Goal: Task Accomplishment & Management: Complete application form

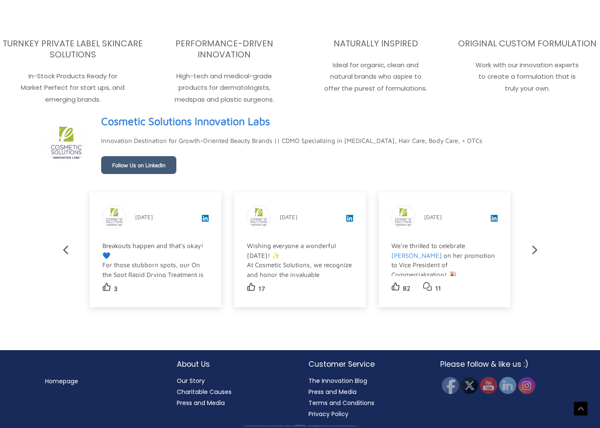
scroll to position [1343, 0]
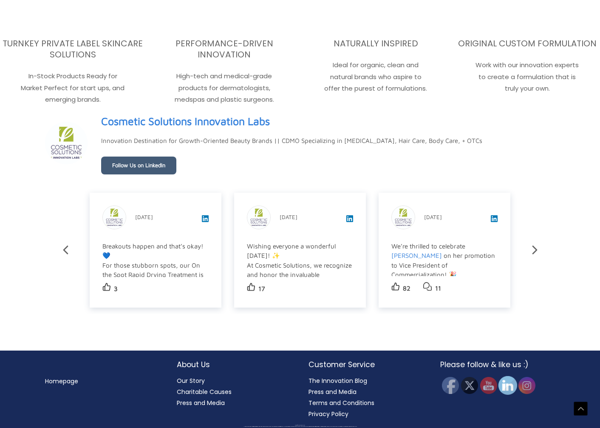
click at [506, 390] on img at bounding box center [508, 385] width 19 height 19
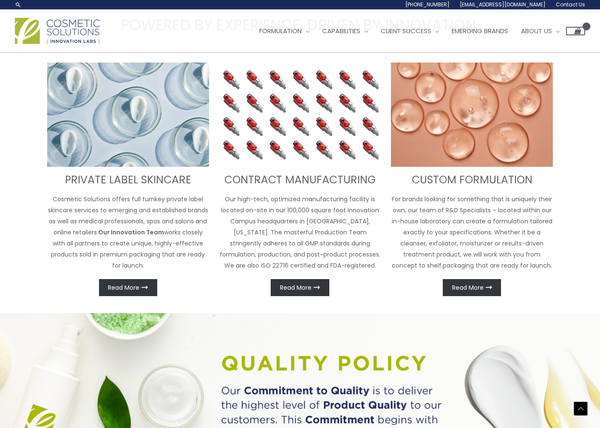
scroll to position [108, 0]
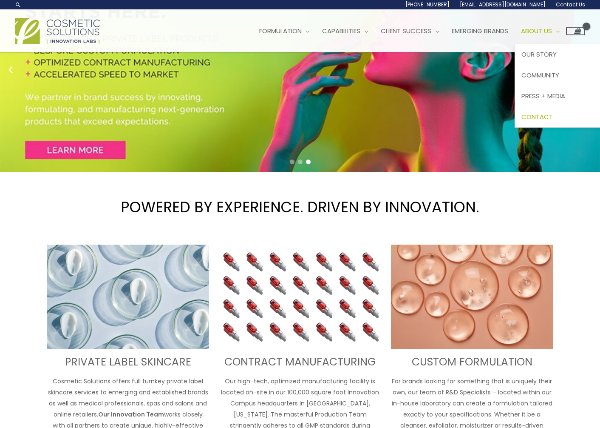
click at [553, 112] on span "Contact" at bounding box center [537, 116] width 31 height 9
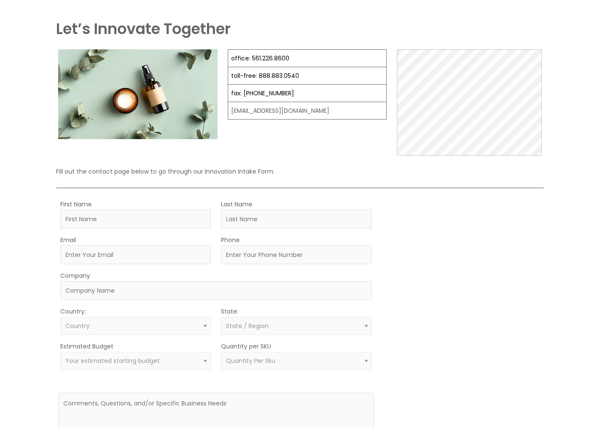
scroll to position [60, 0]
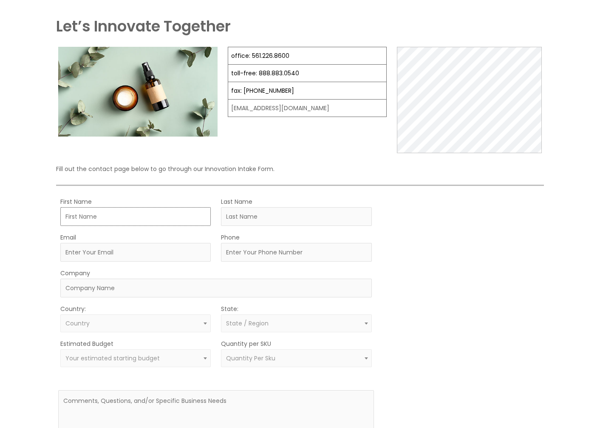
click at [153, 222] on input "First Name" at bounding box center [135, 216] width 150 height 19
type input "Mackenzie"
type input "Barber"
click at [94, 254] on input "Email" at bounding box center [135, 252] width 150 height 19
type input "mackenzie@gomerge.com"
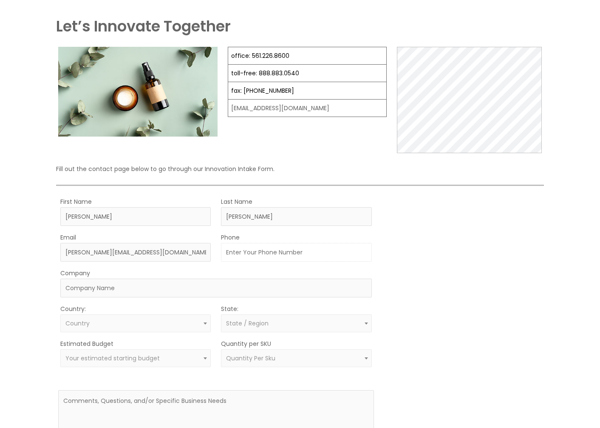
click at [250, 255] on input "Phone" at bounding box center [296, 252] width 150 height 19
type input "5088083973"
click at [247, 281] on input "Company" at bounding box center [216, 287] width 312 height 19
type input "<"
type input "Merge"
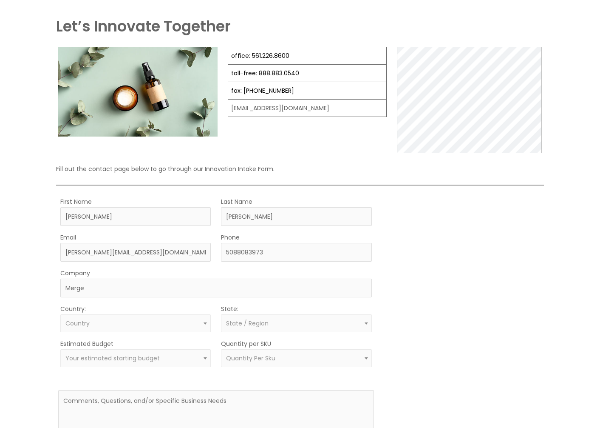
drag, startPoint x: 232, startPoint y: 298, endPoint x: 197, endPoint y: 319, distance: 40.2
click at [227, 301] on form "First Name Mackenzie Last Name Barber Email mackenzie@gomerge.com Phone 5088083…" at bounding box center [216, 337] width 316 height 283
click at [197, 320] on span "Country" at bounding box center [135, 323] width 141 height 8
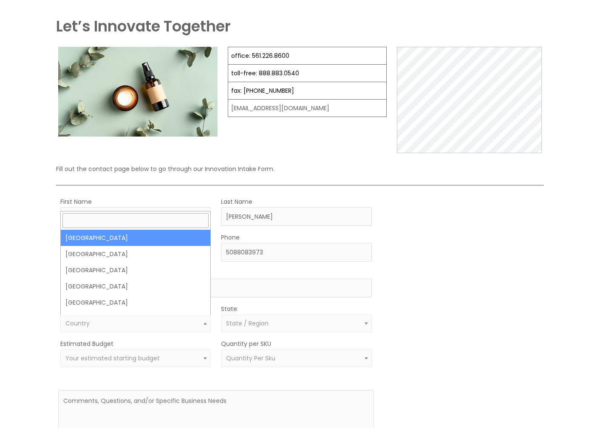
select select "United States"
select select
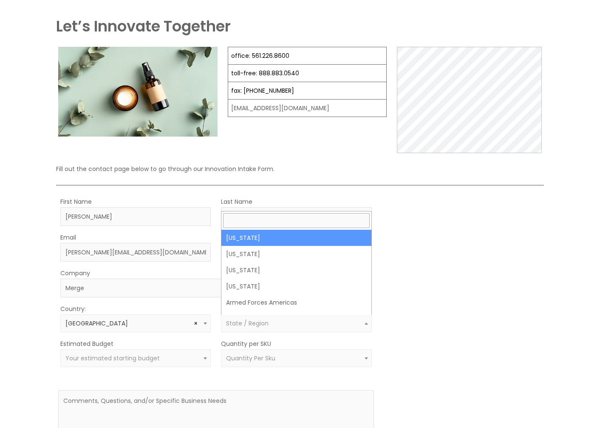
click at [273, 321] on span "State / Region" at bounding box center [296, 323] width 141 height 8
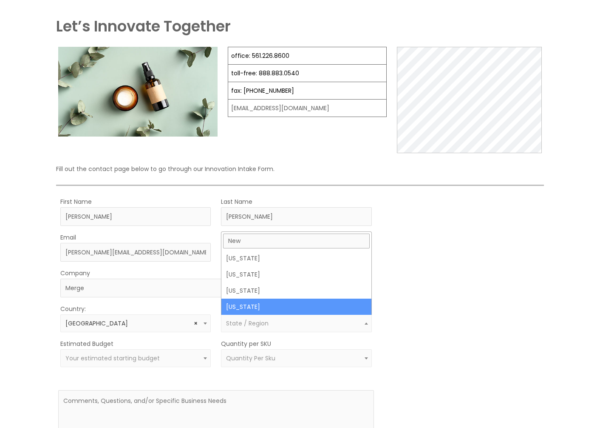
type input "New"
select select "New York"
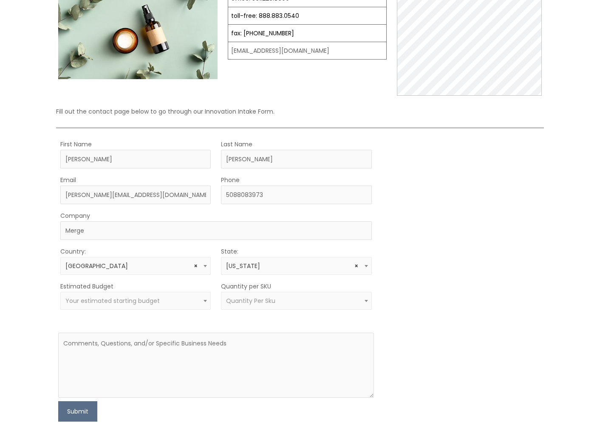
scroll to position [119, 0]
drag, startPoint x: 243, startPoint y: 331, endPoint x: 244, endPoint y: 336, distance: 4.7
click at [243, 332] on form "First Name Mackenzie Last Name Barber Email mackenzie@gomerge.com Phone 5088083…" at bounding box center [216, 279] width 316 height 283
click at [244, 337] on textarea at bounding box center [216, 364] width 316 height 65
paste textarea "Hope you're doing well! I'm reaching out from Merge, an M&A firm focused on sel…"
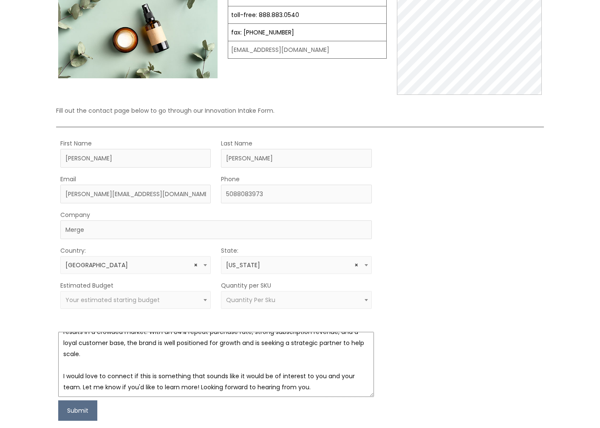
scroll to position [0, 0]
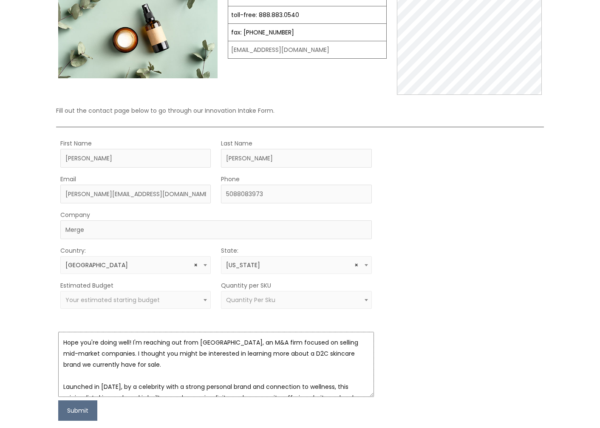
click at [244, 337] on textarea "Hope you're doing well! I'm reaching out from Merge, an M&A firm focused on sel…" at bounding box center [216, 364] width 316 height 65
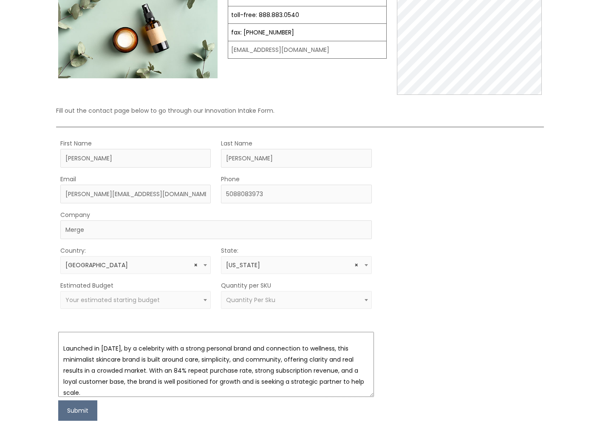
scroll to position [144, 0]
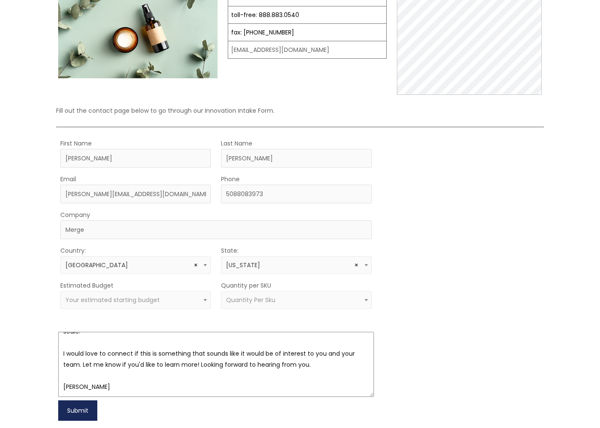
type textarea "Hi Team, Hope you're doing well! I'm reaching out from Merge, an M&A firm focus…"
click at [76, 411] on button "Submit" at bounding box center [77, 410] width 39 height 20
click at [150, 303] on span "Your estimated starting budget" at bounding box center [112, 299] width 94 height 9
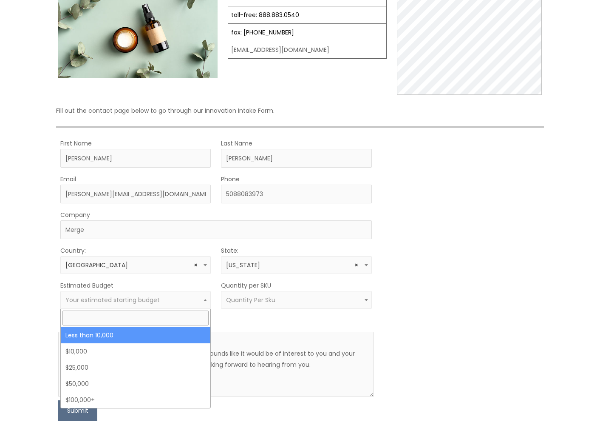
select select "-10000"
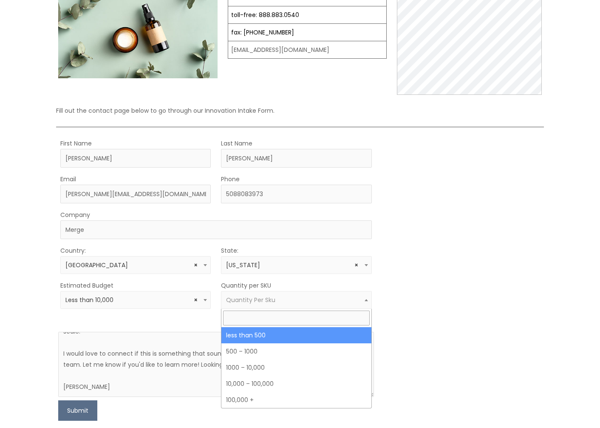
click at [241, 299] on span "Quantity Per Sku" at bounding box center [250, 299] width 49 height 9
select select "3"
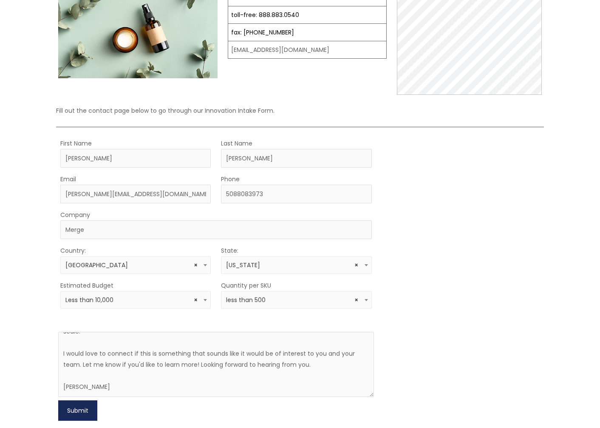
click at [74, 405] on button "Submit" at bounding box center [77, 410] width 39 height 20
